Goal: Find specific fact: Find specific fact

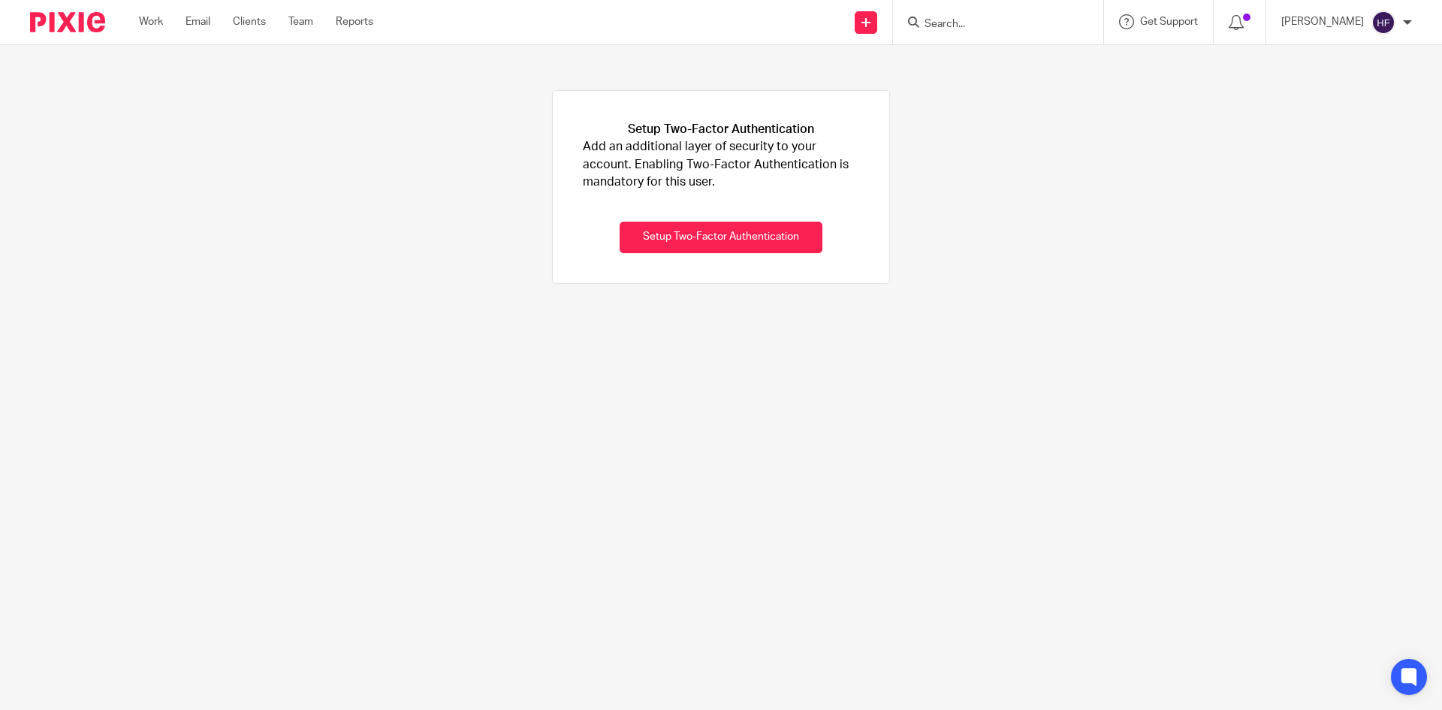
click at [975, 28] on input "Search" at bounding box center [990, 25] width 135 height 14
type input "lickd"
click at [994, 65] on link at bounding box center [1013, 58] width 186 height 23
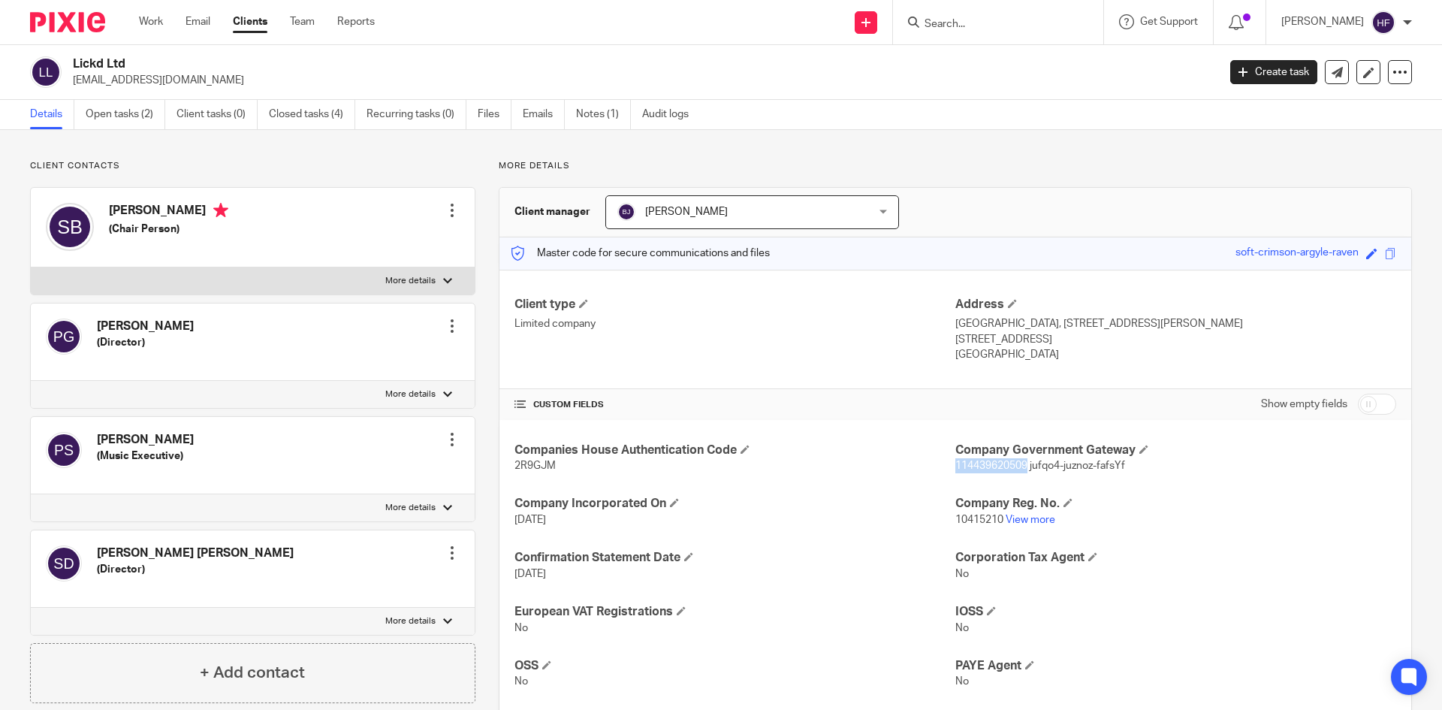
drag, startPoint x: 1022, startPoint y: 465, endPoint x: 948, endPoint y: 469, distance: 74.5
click at [955, 469] on span "114439620509 jufqo4-juznoz-fafsYf" at bounding box center [1040, 465] width 170 height 11
copy span "114439620509"
drag, startPoint x: 1025, startPoint y: 467, endPoint x: 1035, endPoint y: 467, distance: 9.8
click at [1035, 467] on span "114439620509 jufqo4-juznoz-fafsYf" at bounding box center [1040, 465] width 170 height 11
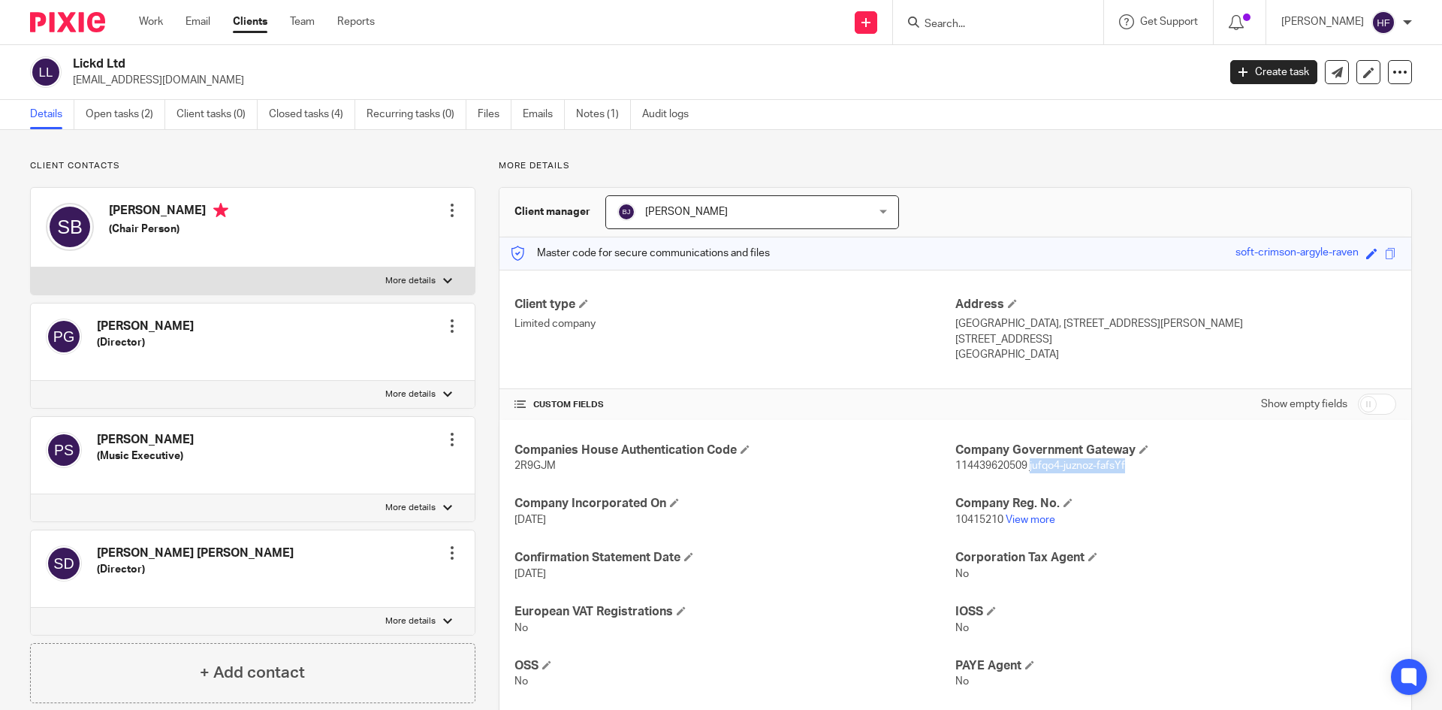
drag, startPoint x: 1122, startPoint y: 467, endPoint x: 1024, endPoint y: 466, distance: 98.4
click at [1024, 466] on p "114439620509 jufqo4-juznoz-fafsYf" at bounding box center [1175, 465] width 441 height 15
copy span "jufqo4-juznoz-fafsYf"
